Goal: Information Seeking & Learning: Learn about a topic

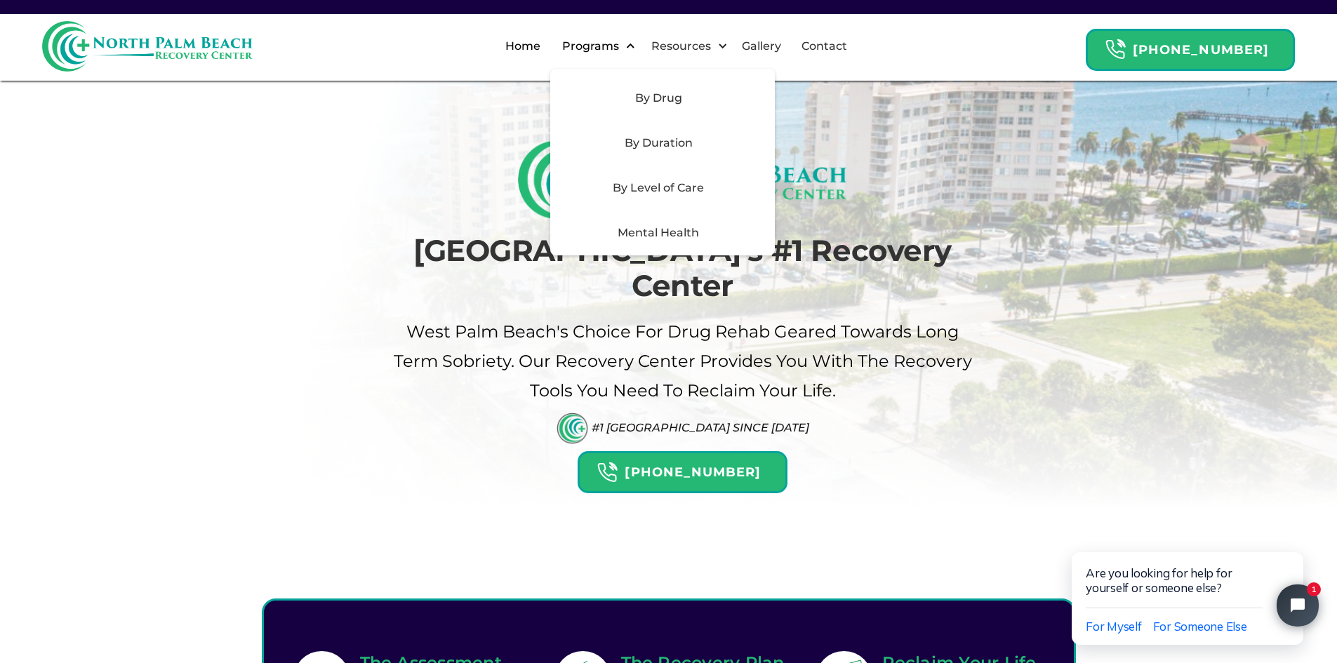
click at [621, 43] on div "Programs" at bounding box center [591, 46] width 64 height 17
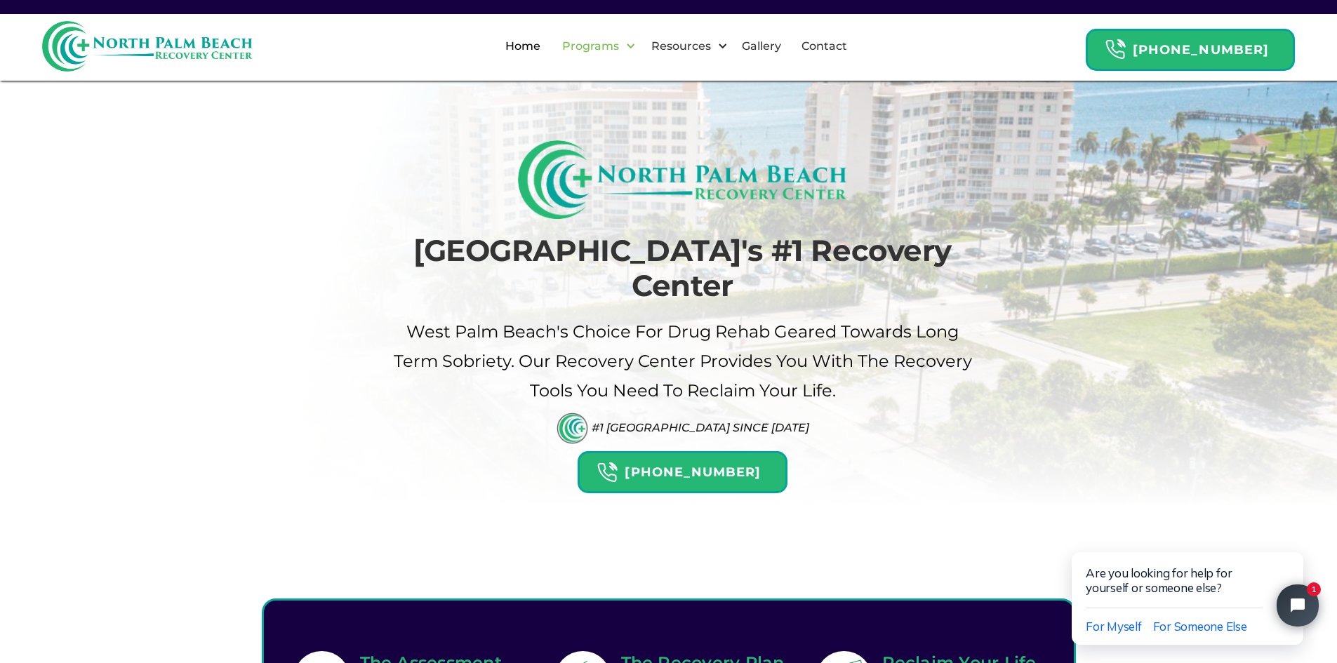
click at [636, 44] on div at bounding box center [630, 46] width 11 height 11
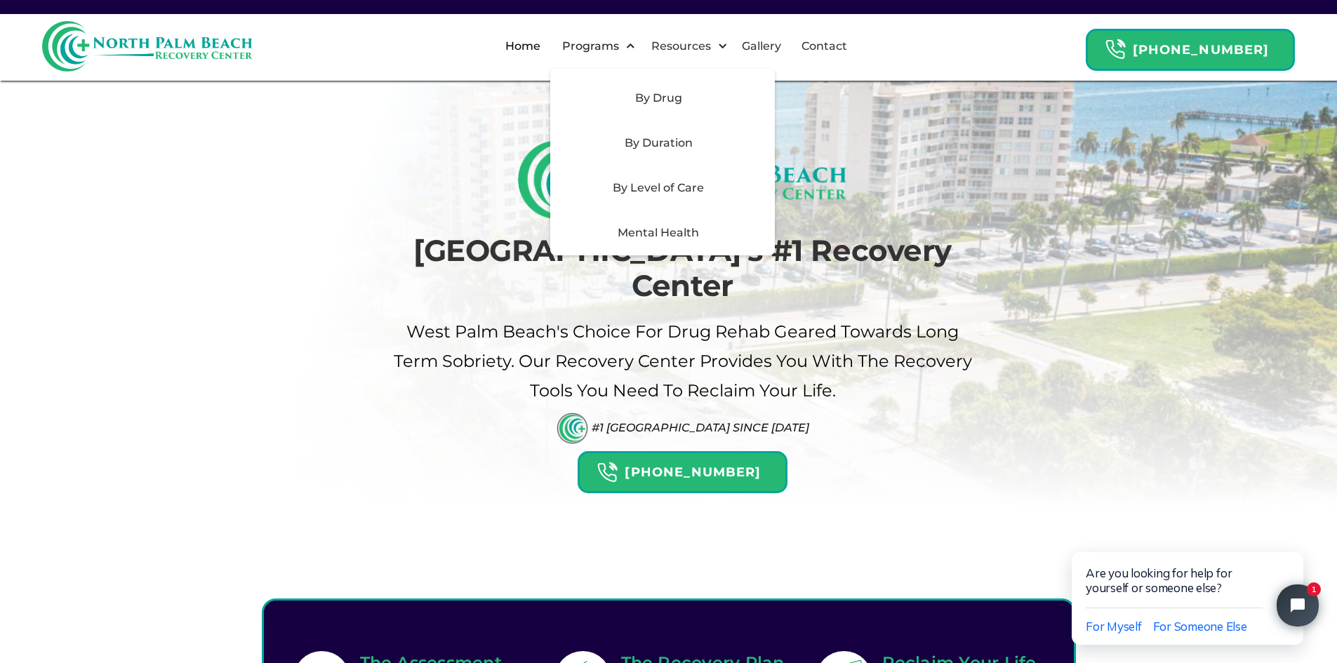
click at [683, 227] on div "Mental Health" at bounding box center [658, 233] width 199 height 17
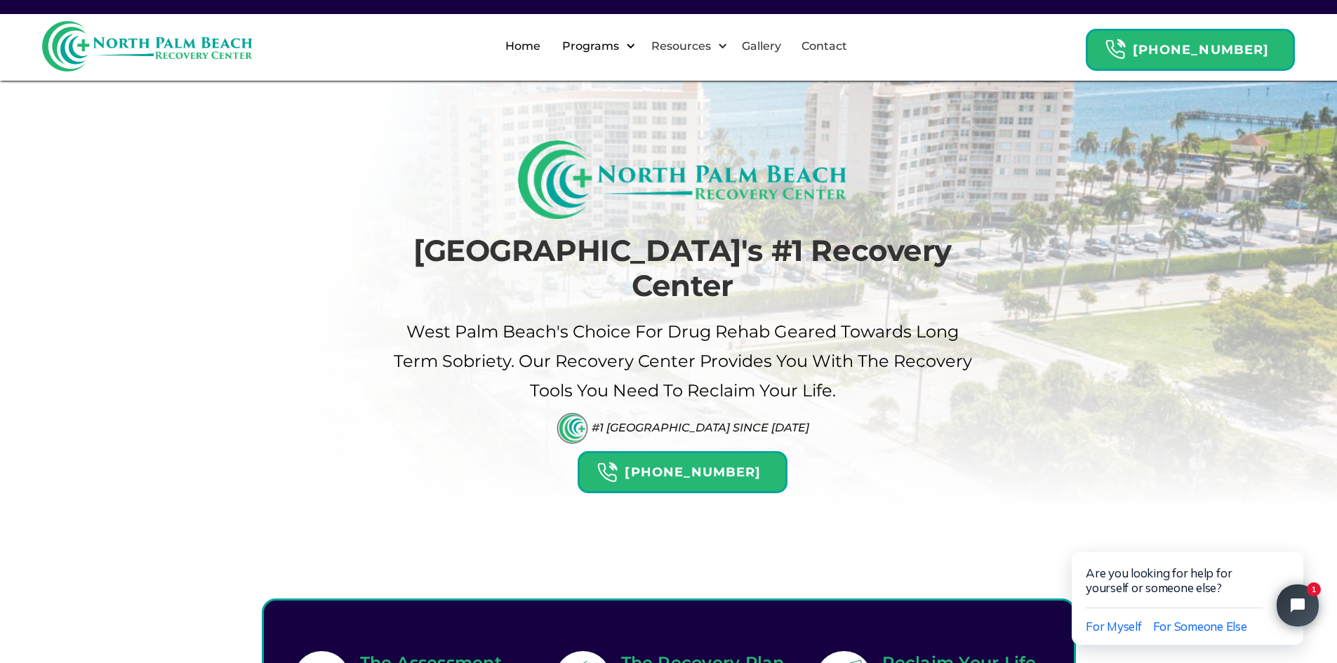
click at [622, 39] on div "Programs" at bounding box center [591, 46] width 64 height 17
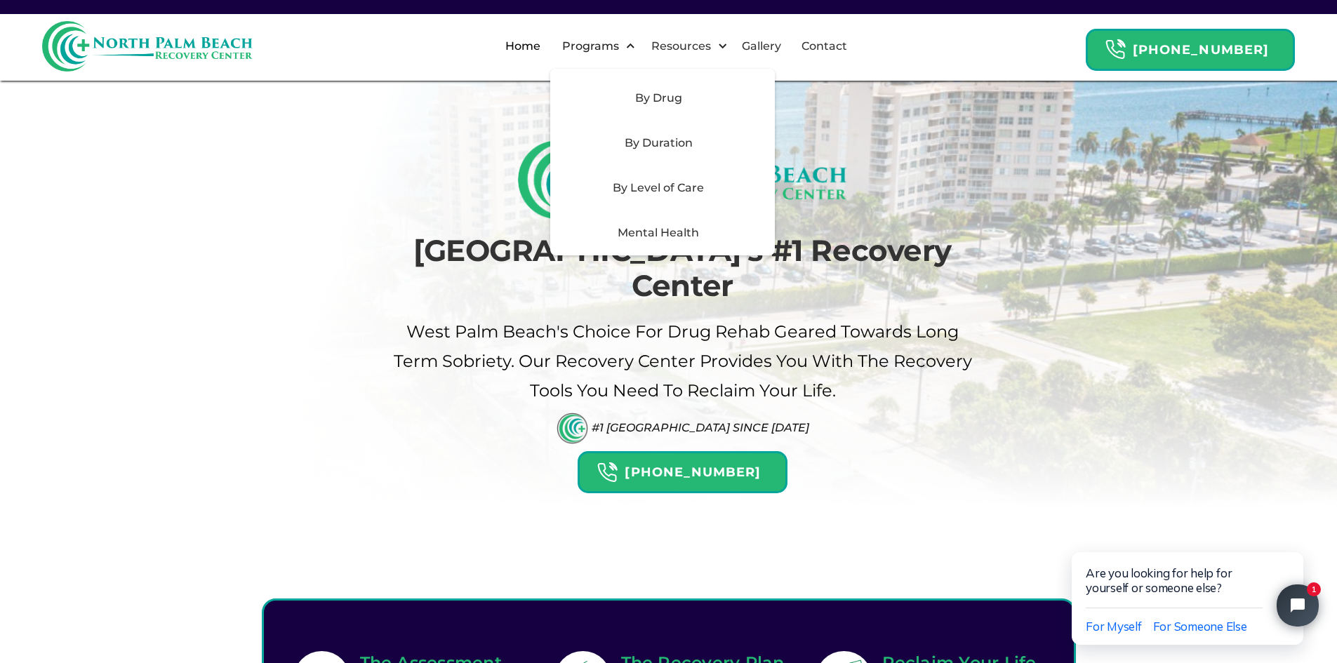
click at [660, 229] on div "Mental Health" at bounding box center [658, 233] width 199 height 17
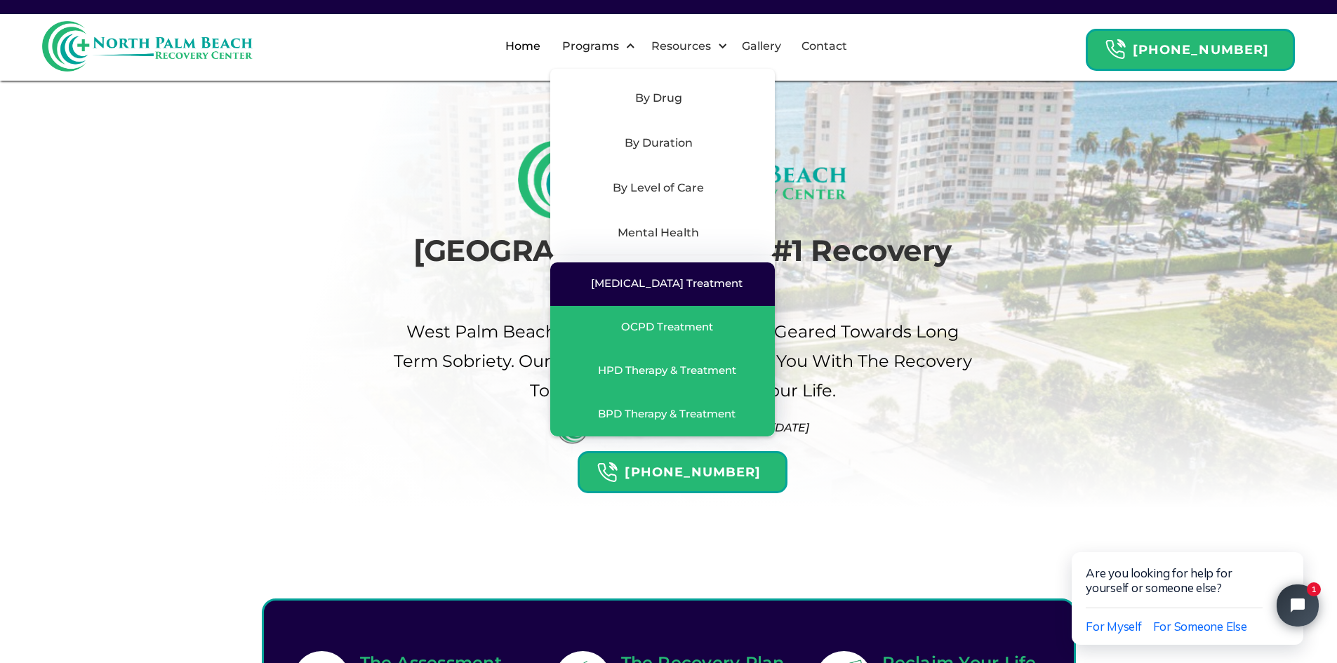
click at [693, 290] on div "[MEDICAL_DATA] Treatment" at bounding box center [662, 283] width 196 height 15
